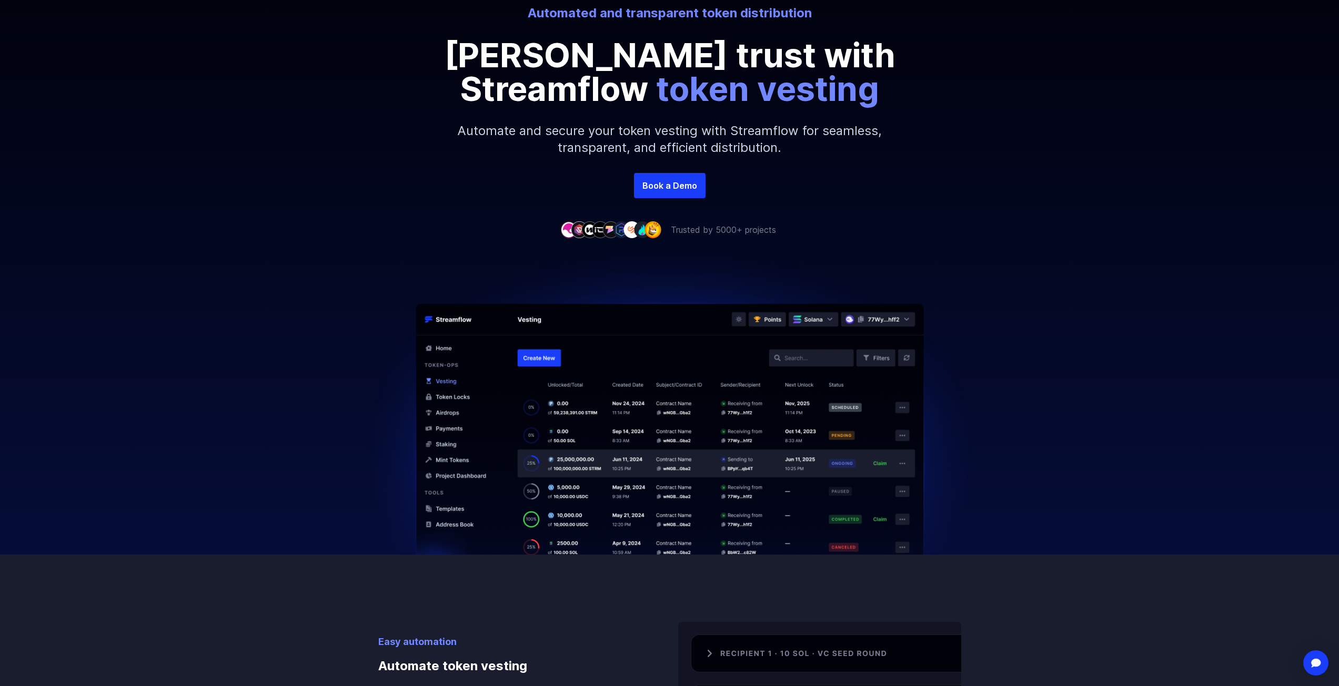
scroll to position [158, 0]
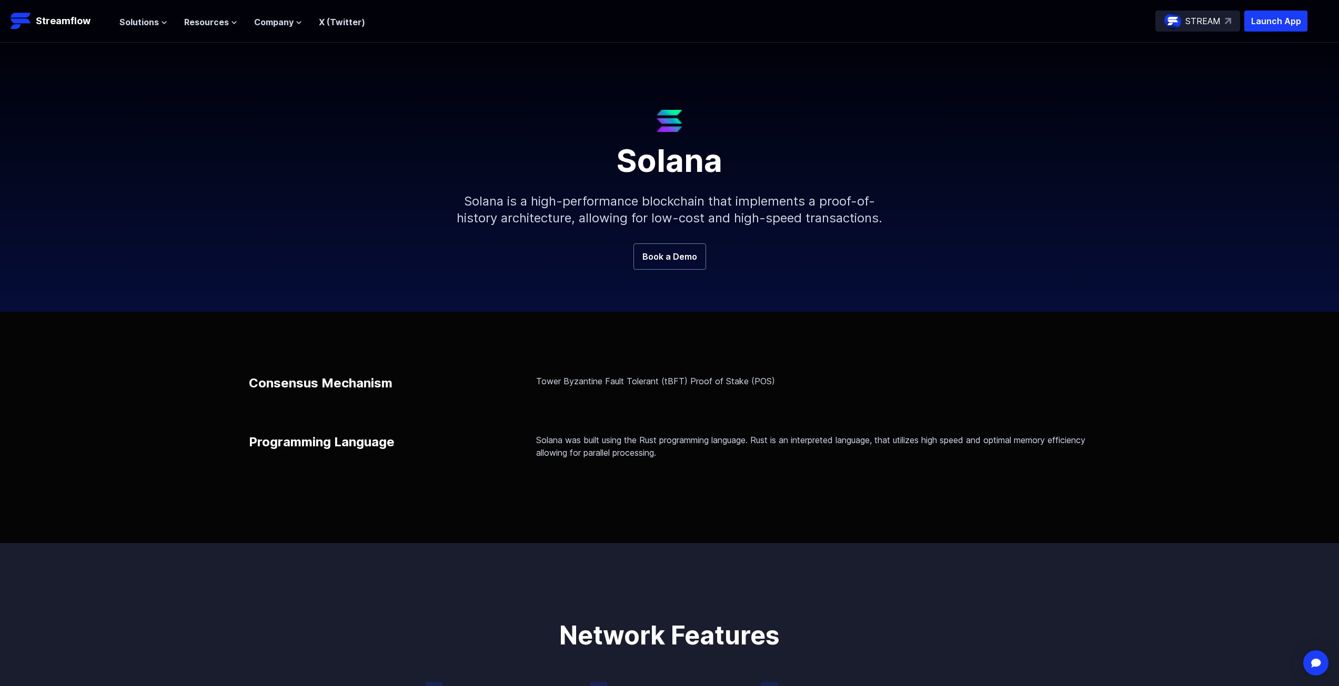
scroll to position [53, 0]
